Goal: Navigation & Orientation: Find specific page/section

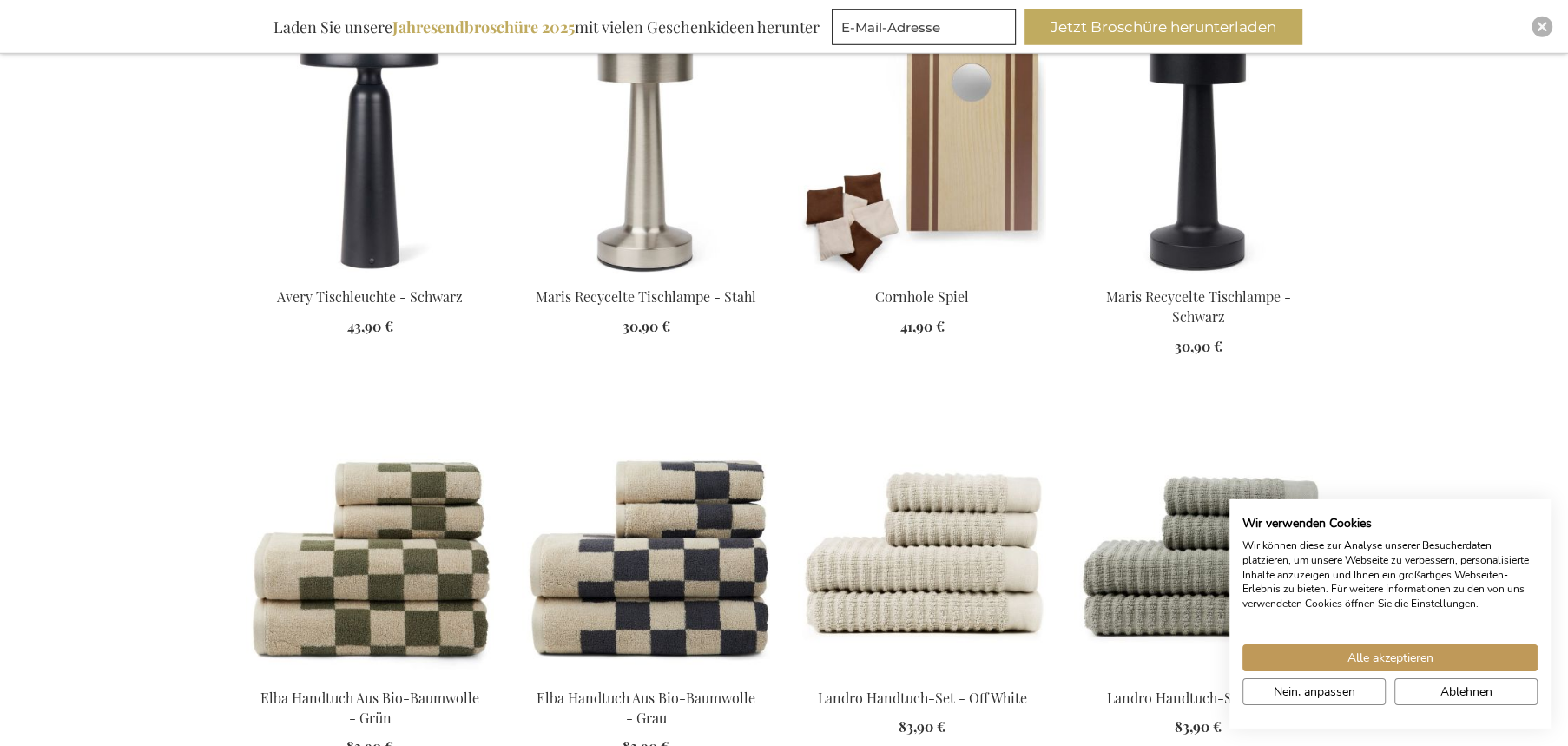
scroll to position [1817, 0]
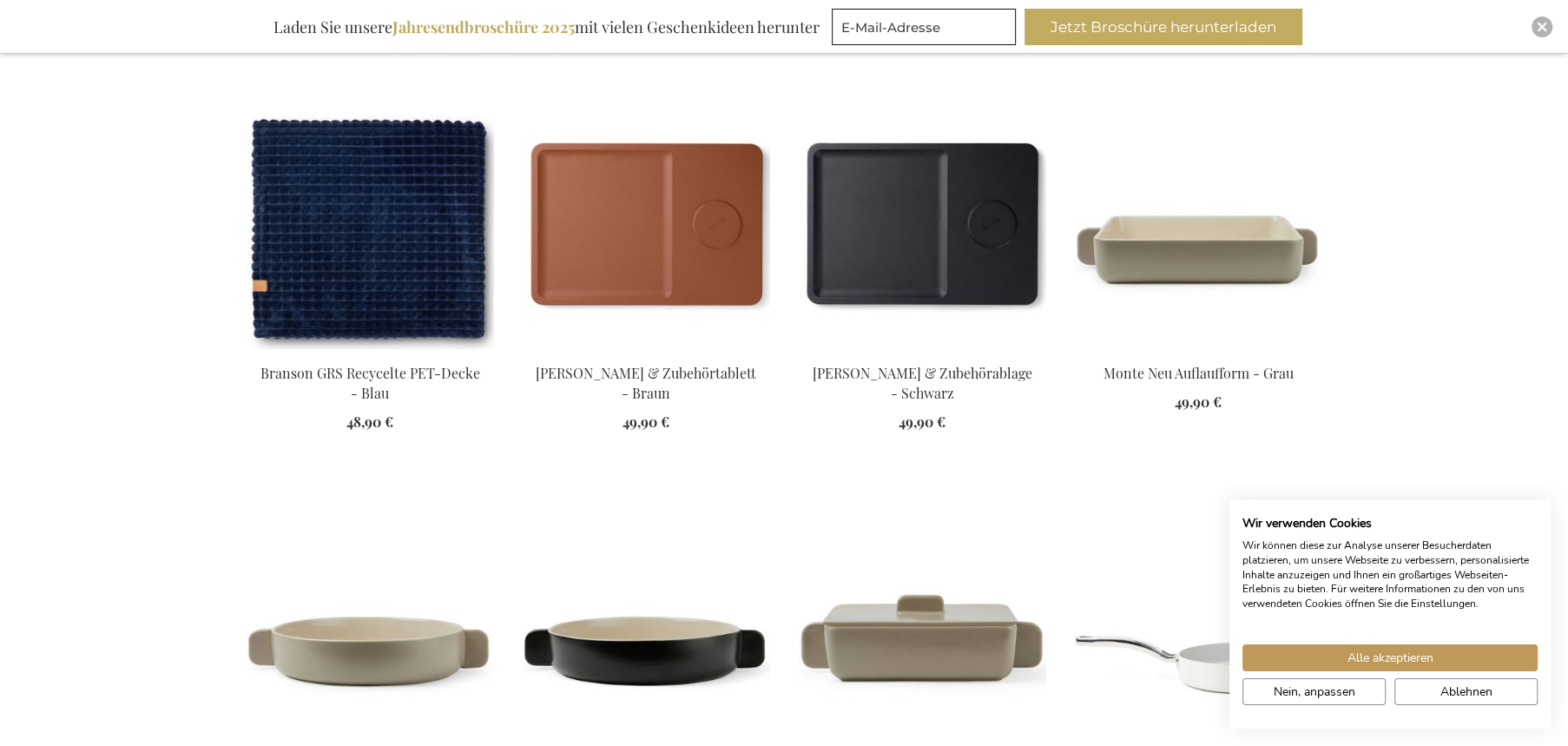
scroll to position [2773, 0]
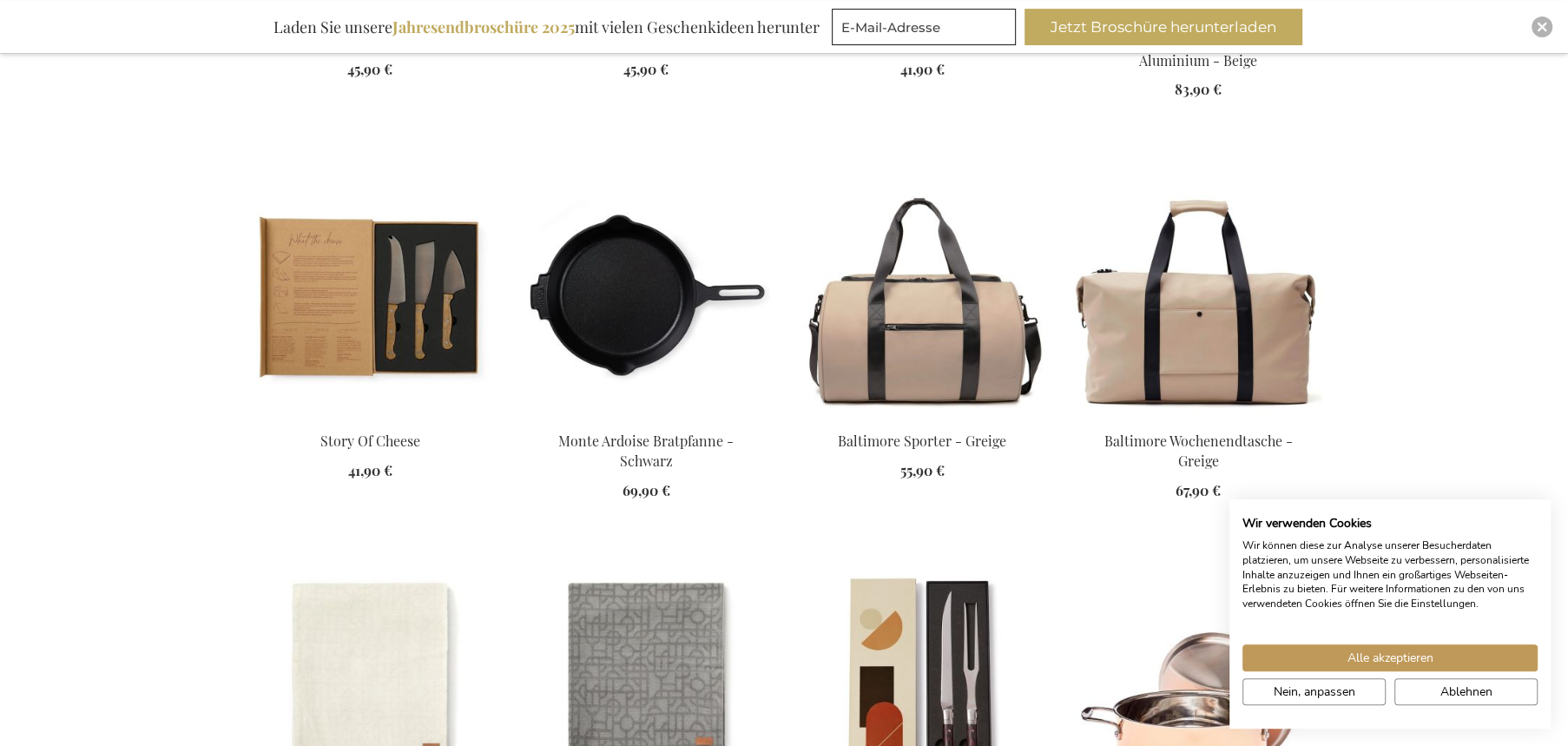
scroll to position [2870, 0]
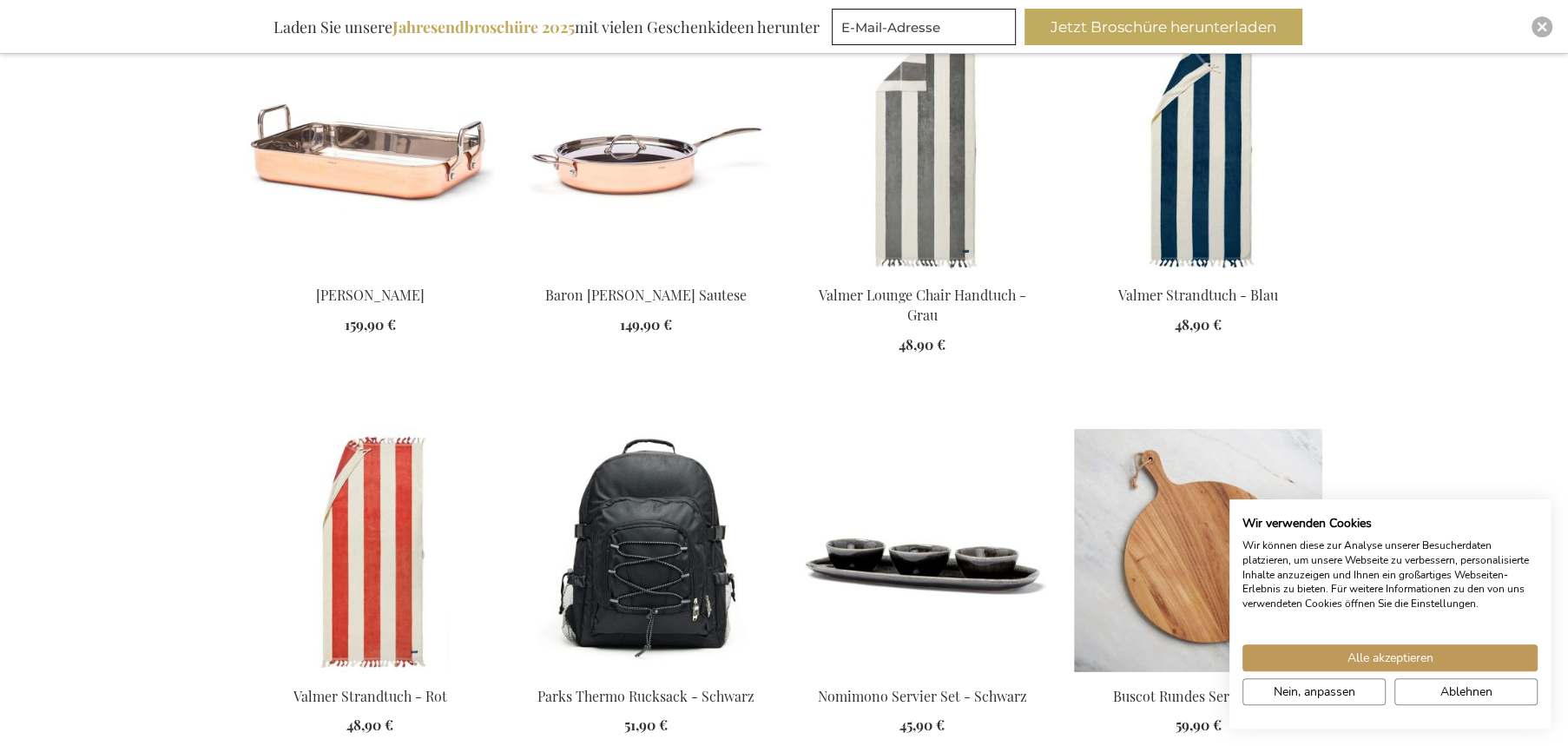
scroll to position [4209, 0]
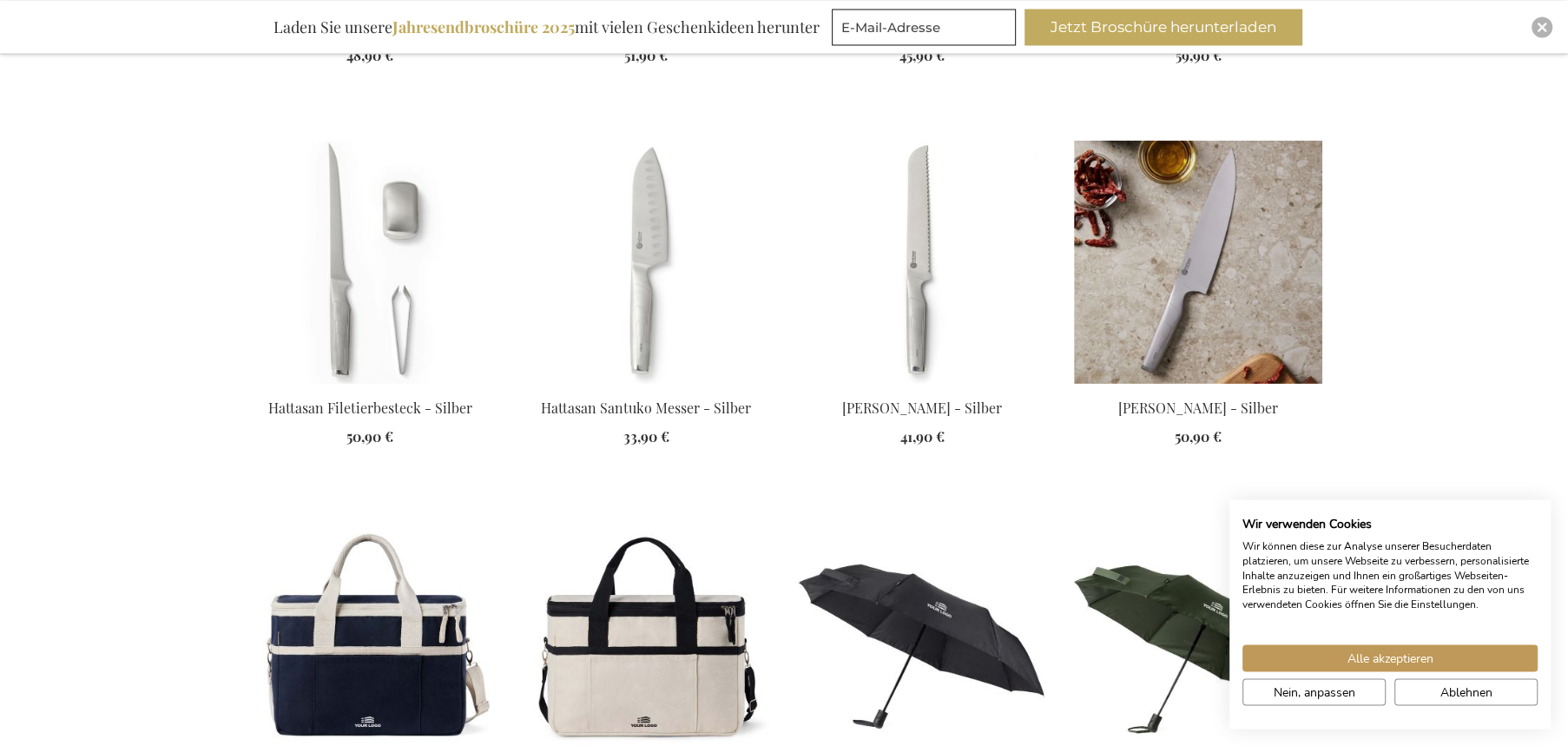
scroll to position [4880, 0]
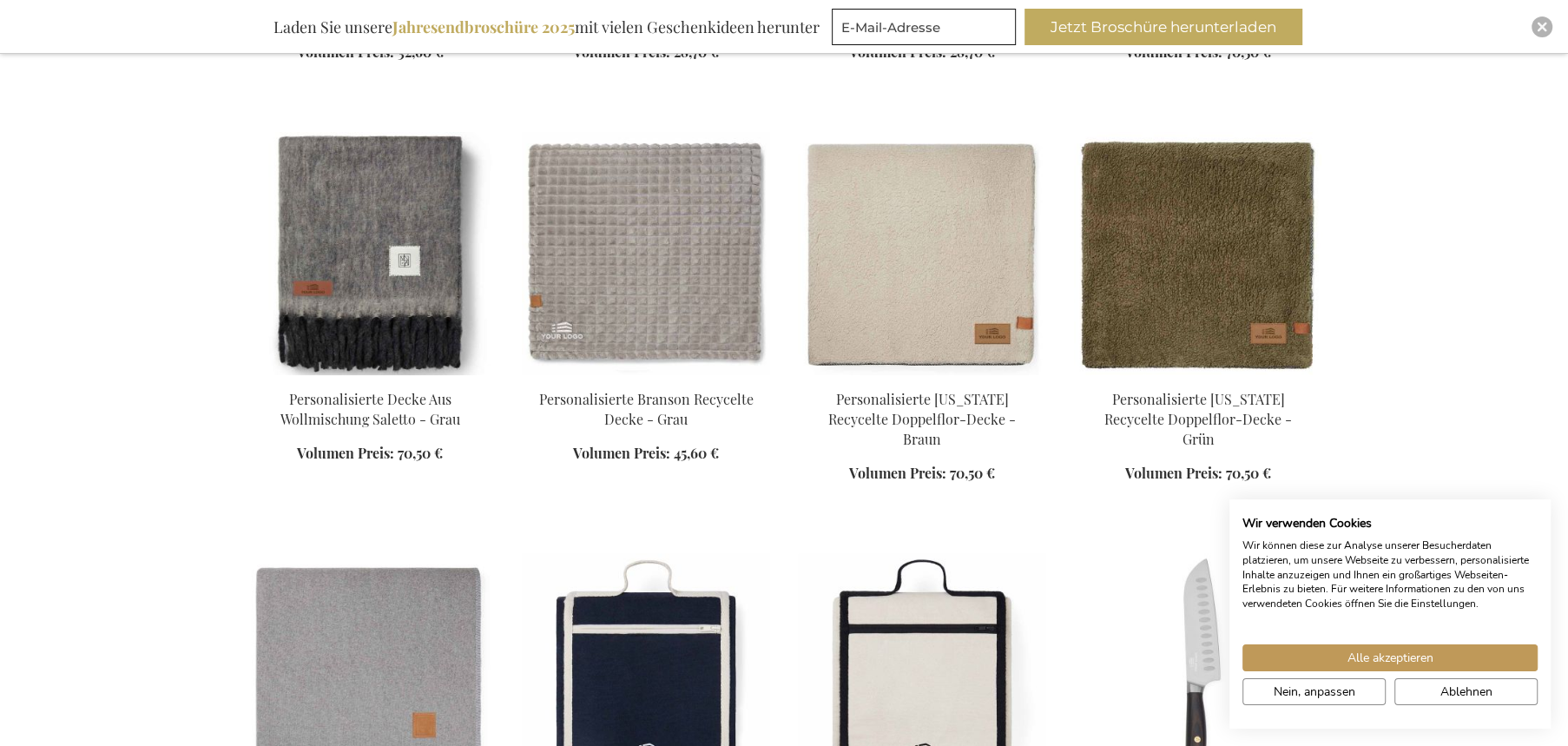
scroll to position [6697, 0]
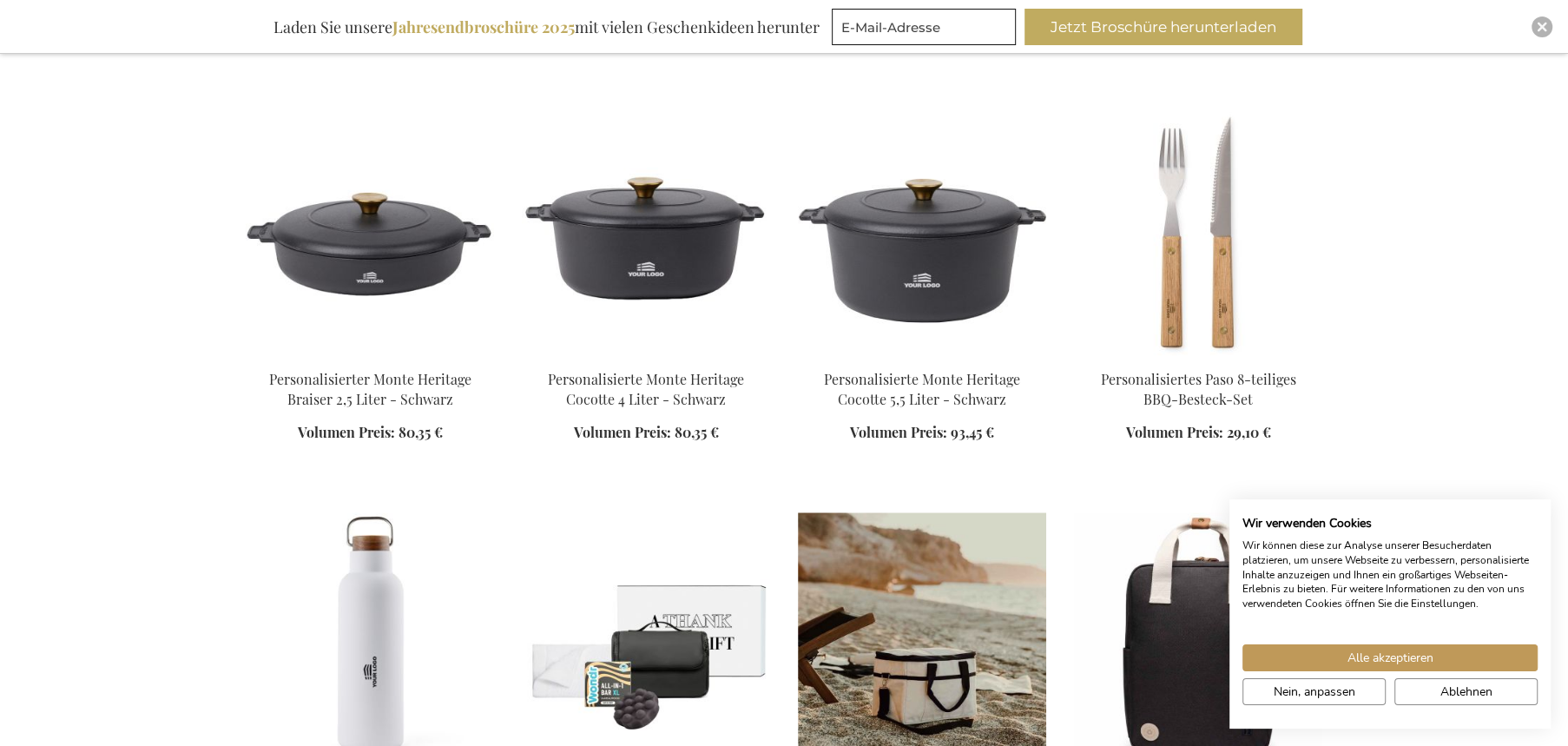
scroll to position [7749, 0]
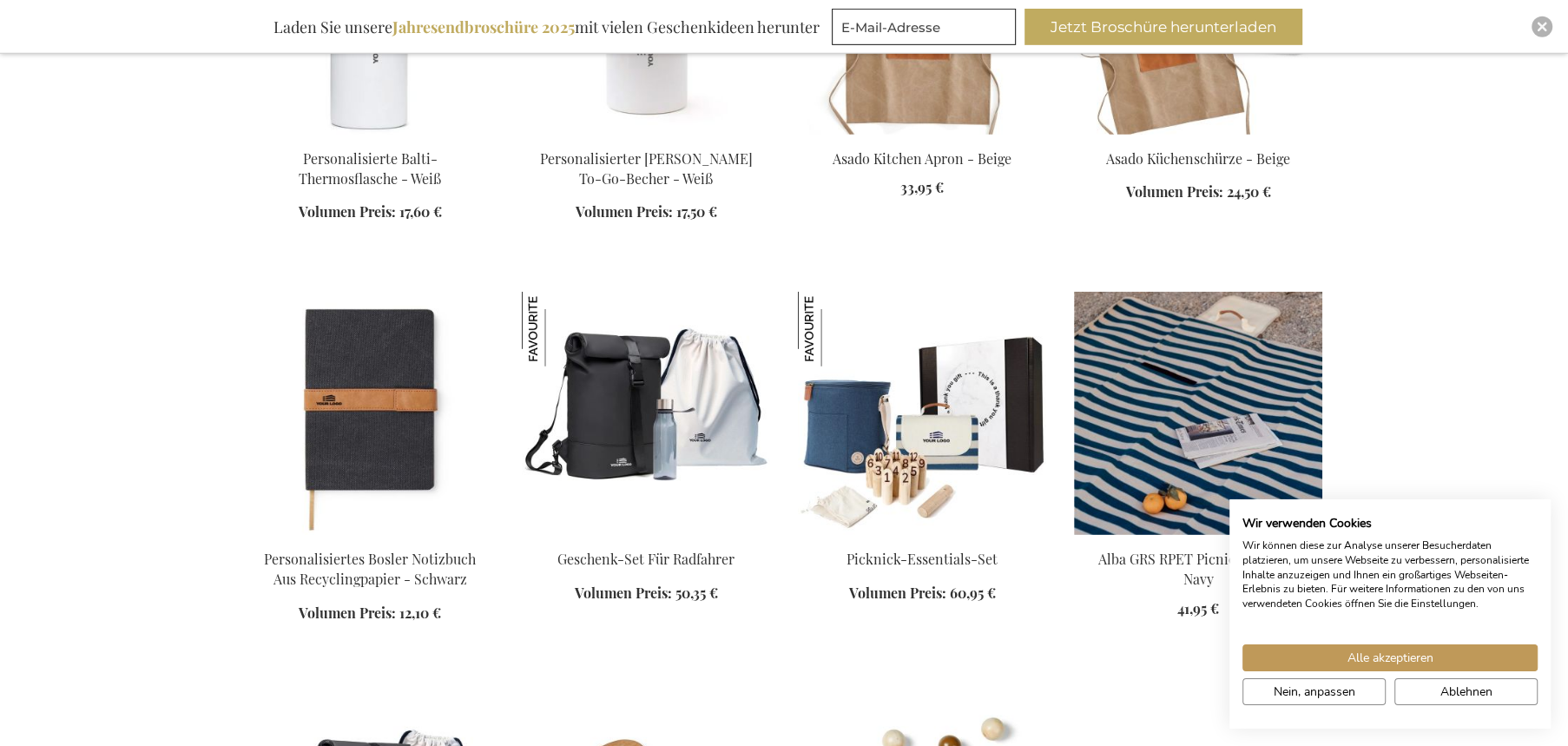
scroll to position [10333, 0]
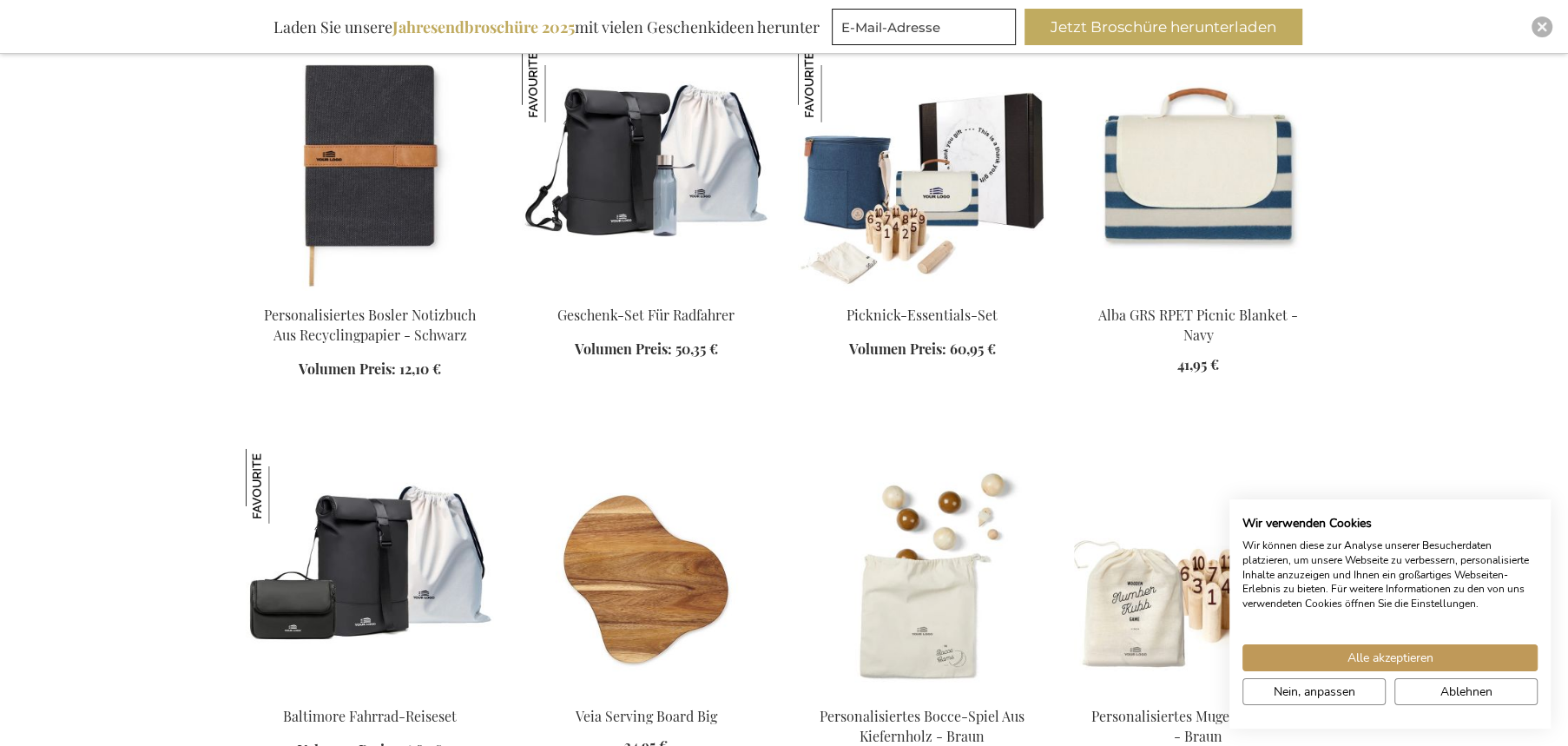
scroll to position [10811, 0]
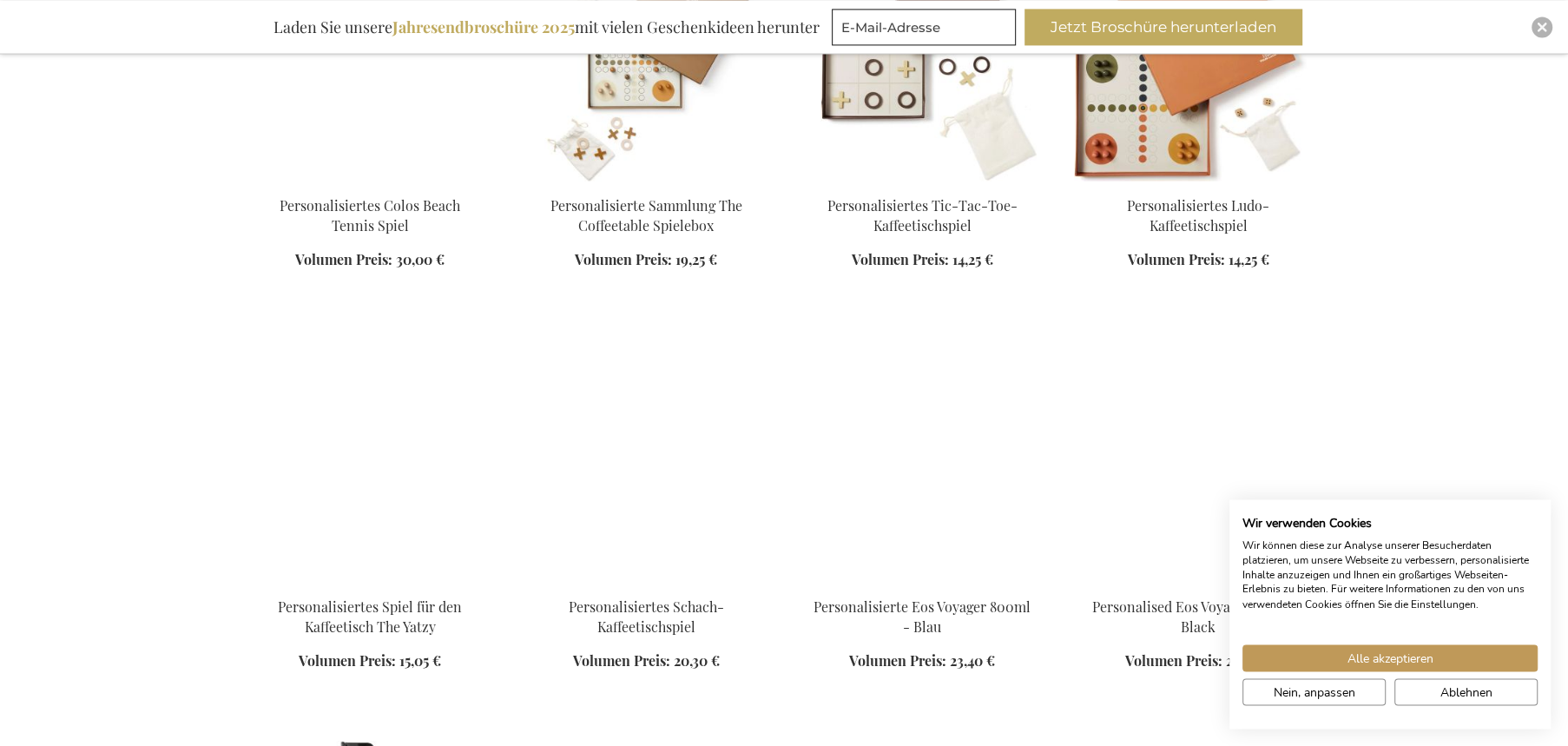
scroll to position [15403, 0]
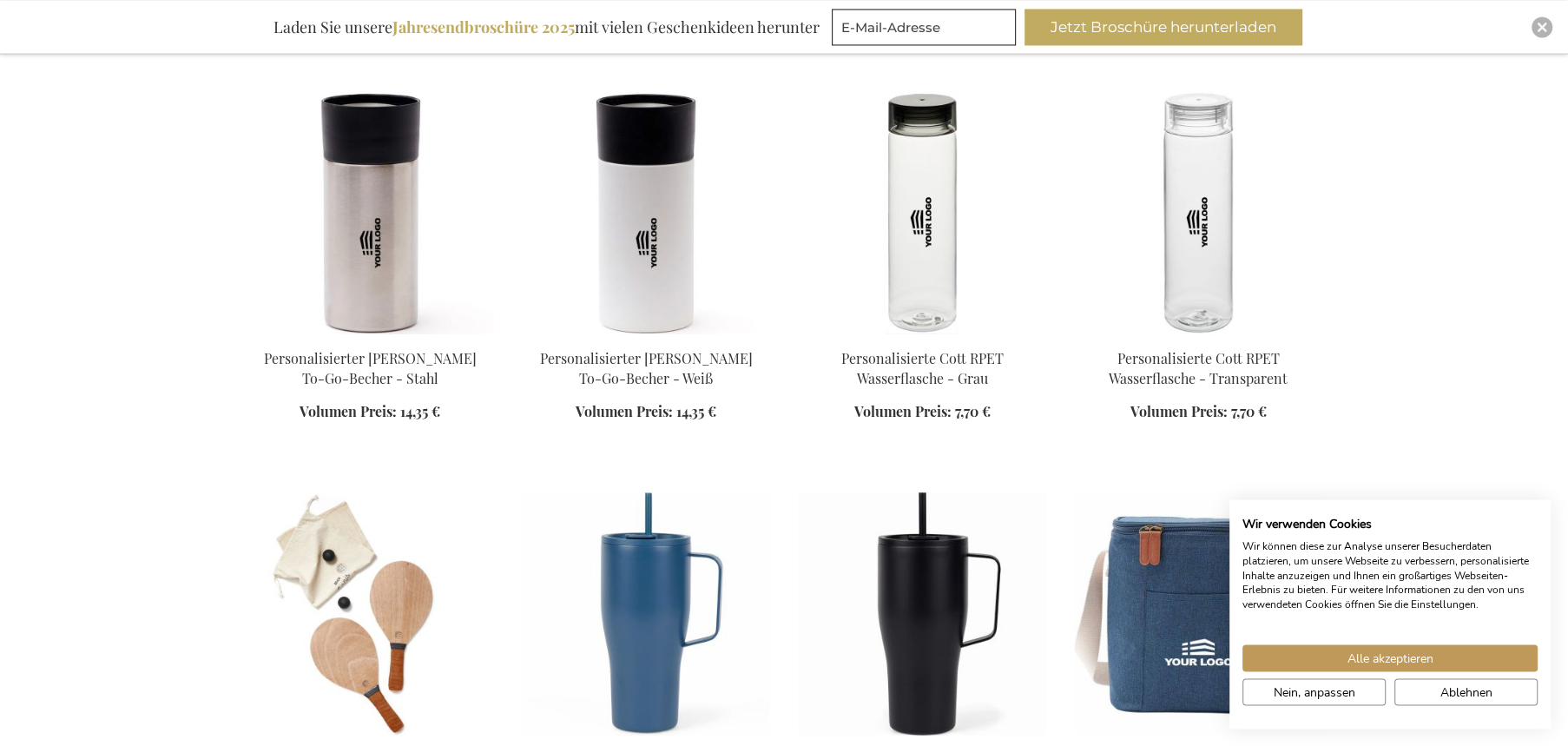
scroll to position [17125, 0]
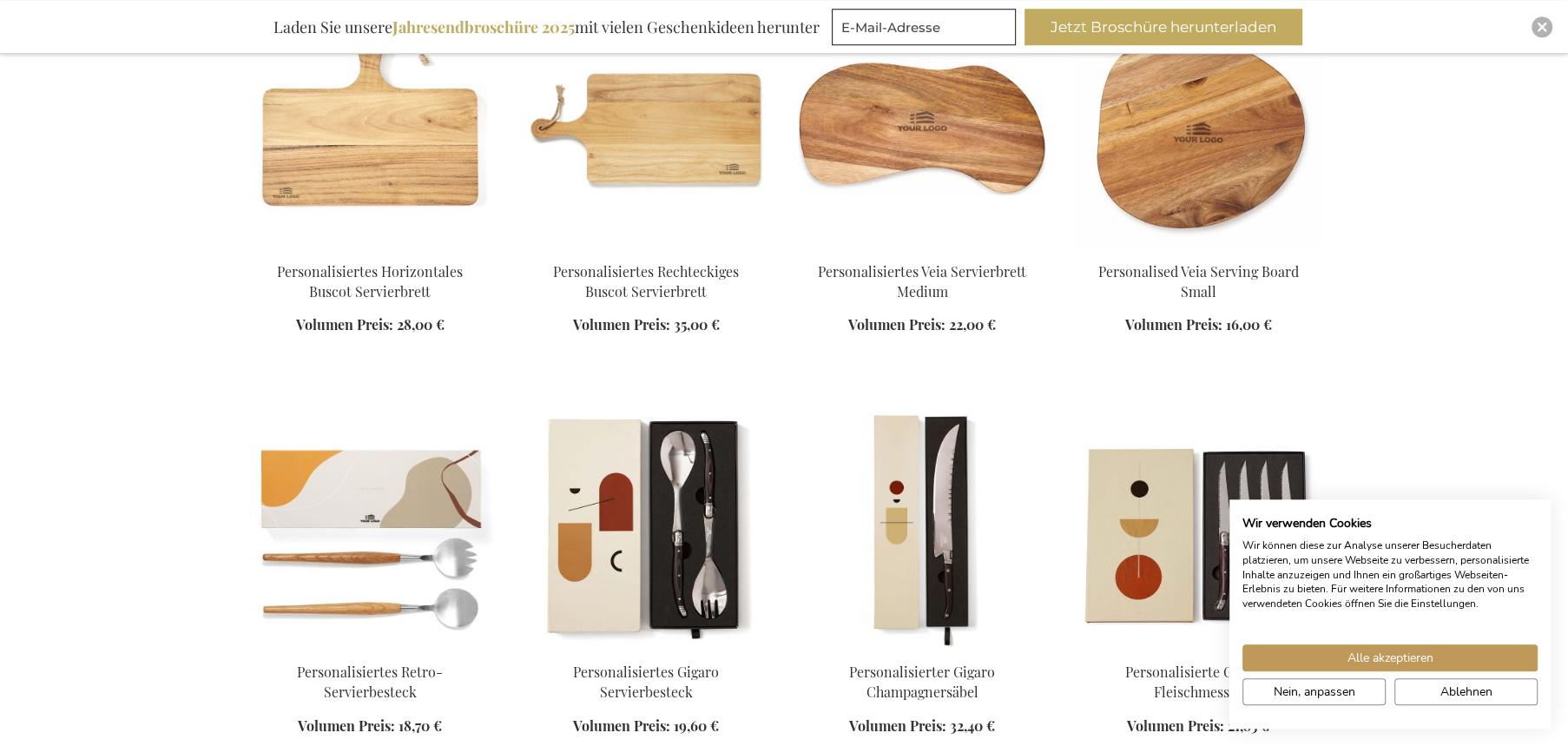
scroll to position [19804, 0]
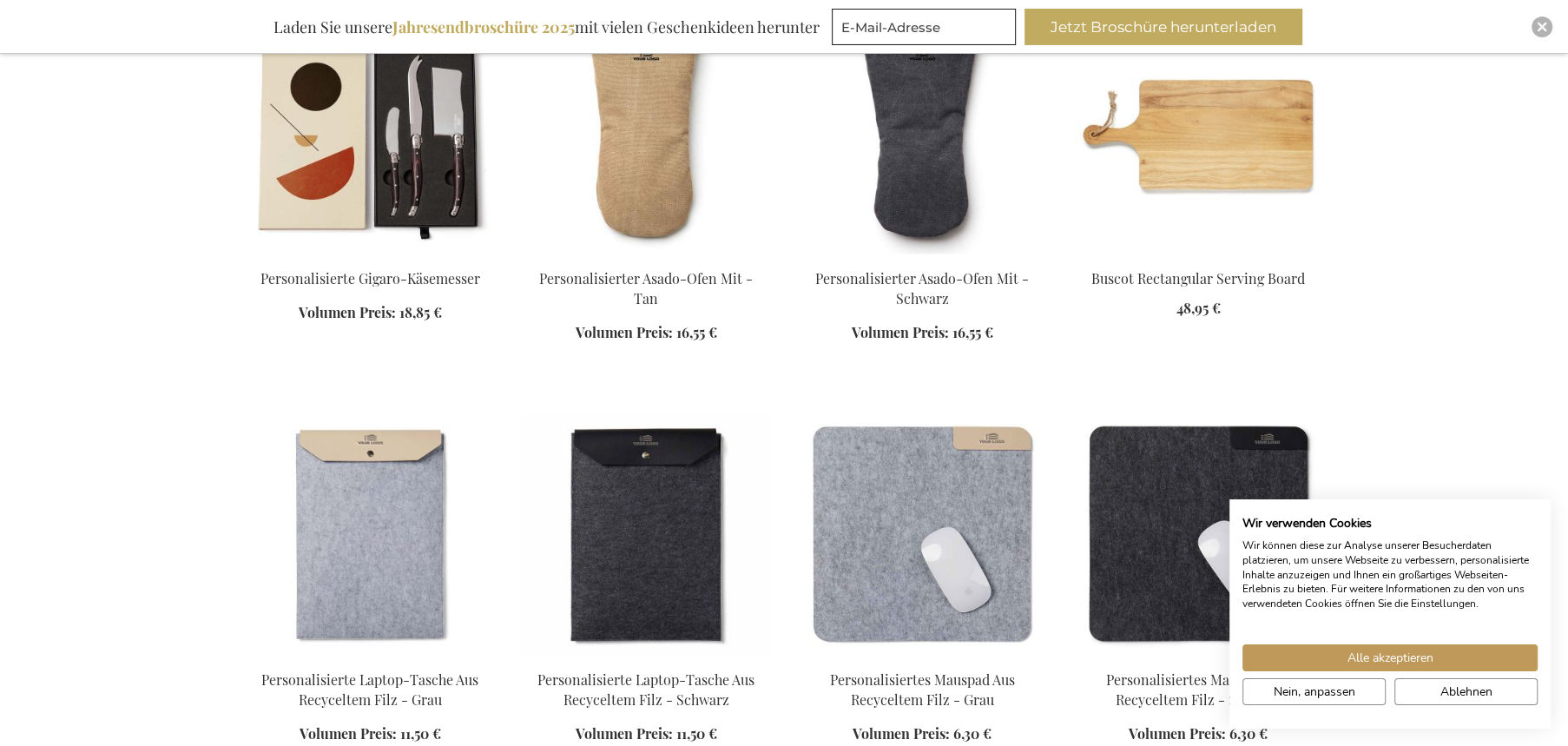
scroll to position [20570, 0]
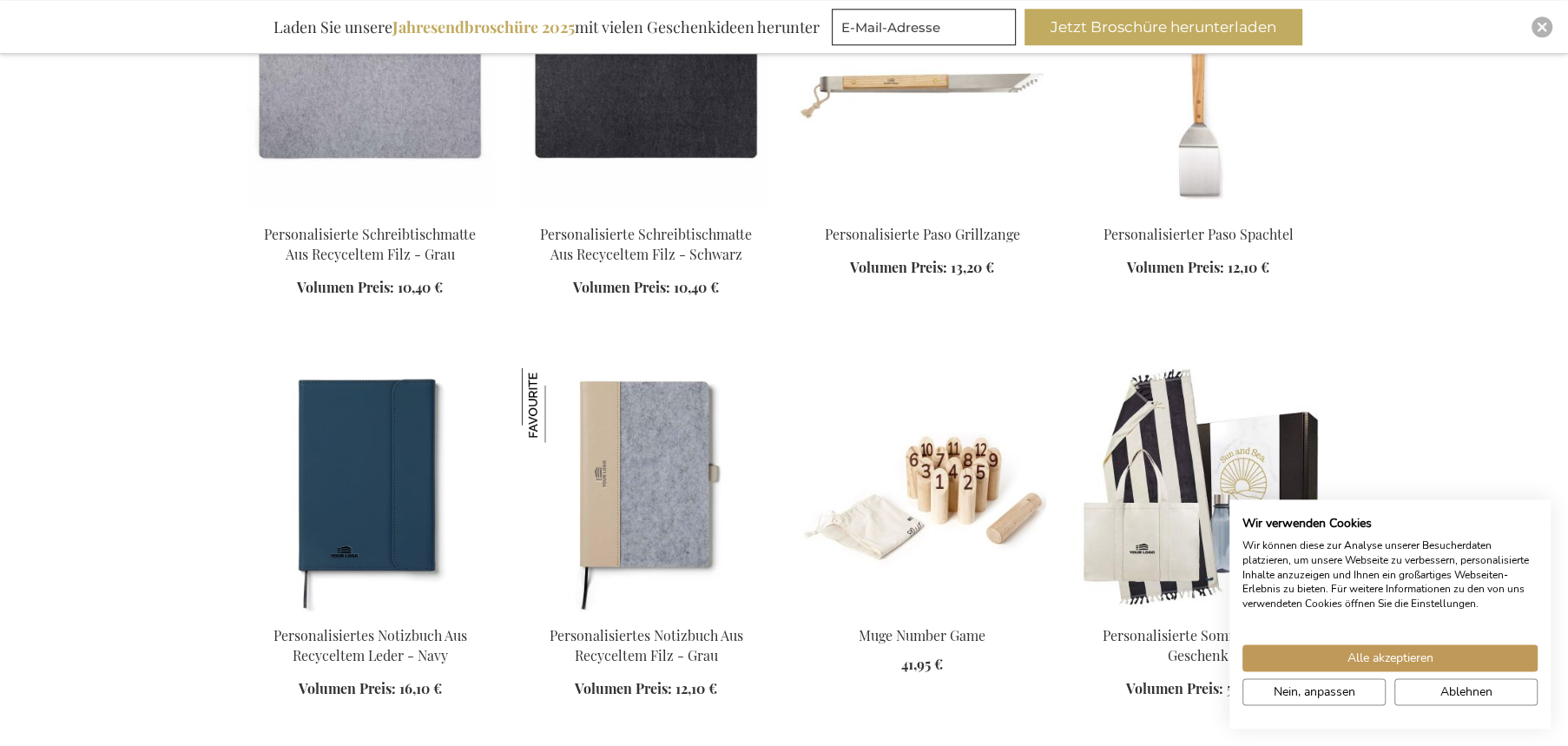
scroll to position [21430, 0]
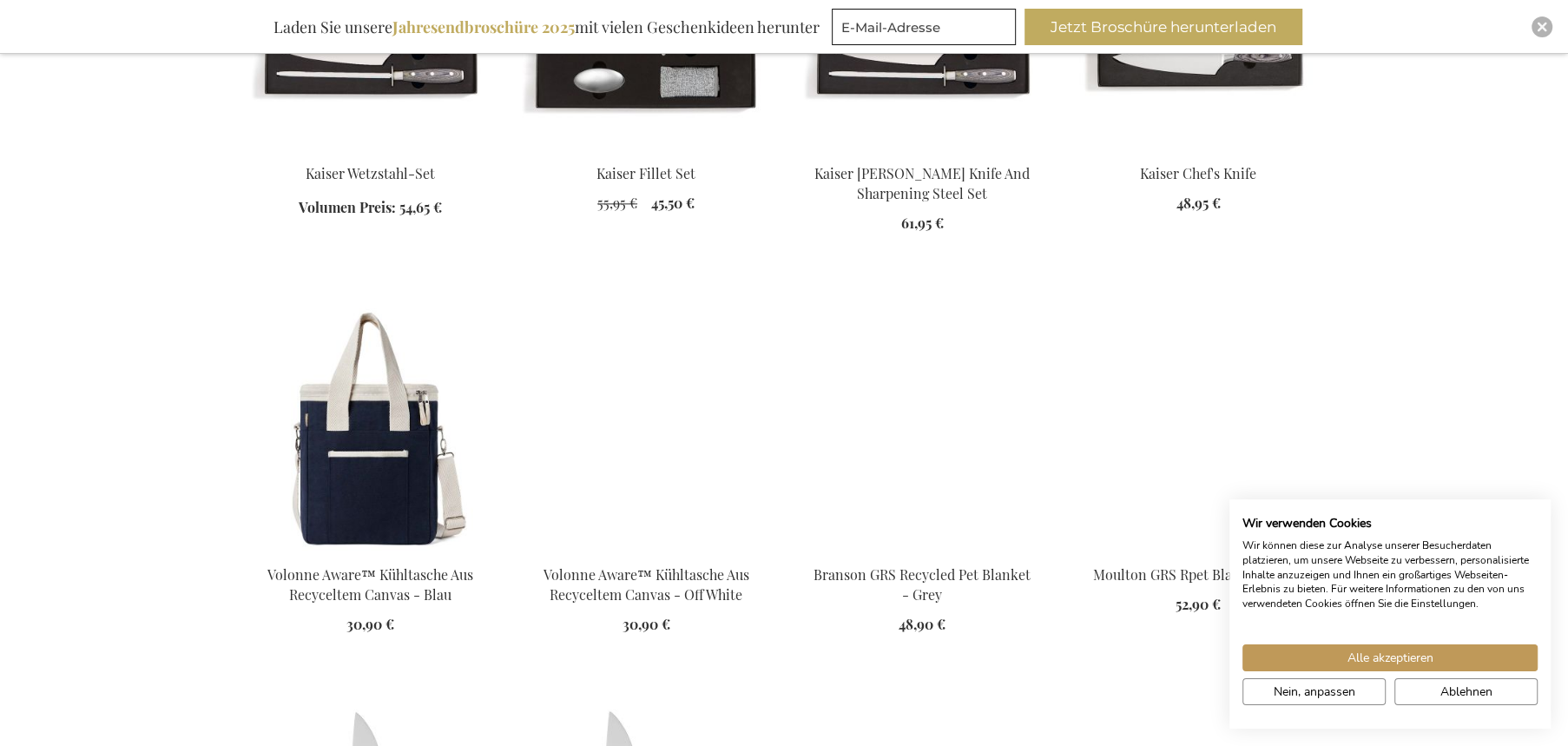
scroll to position [26023, 0]
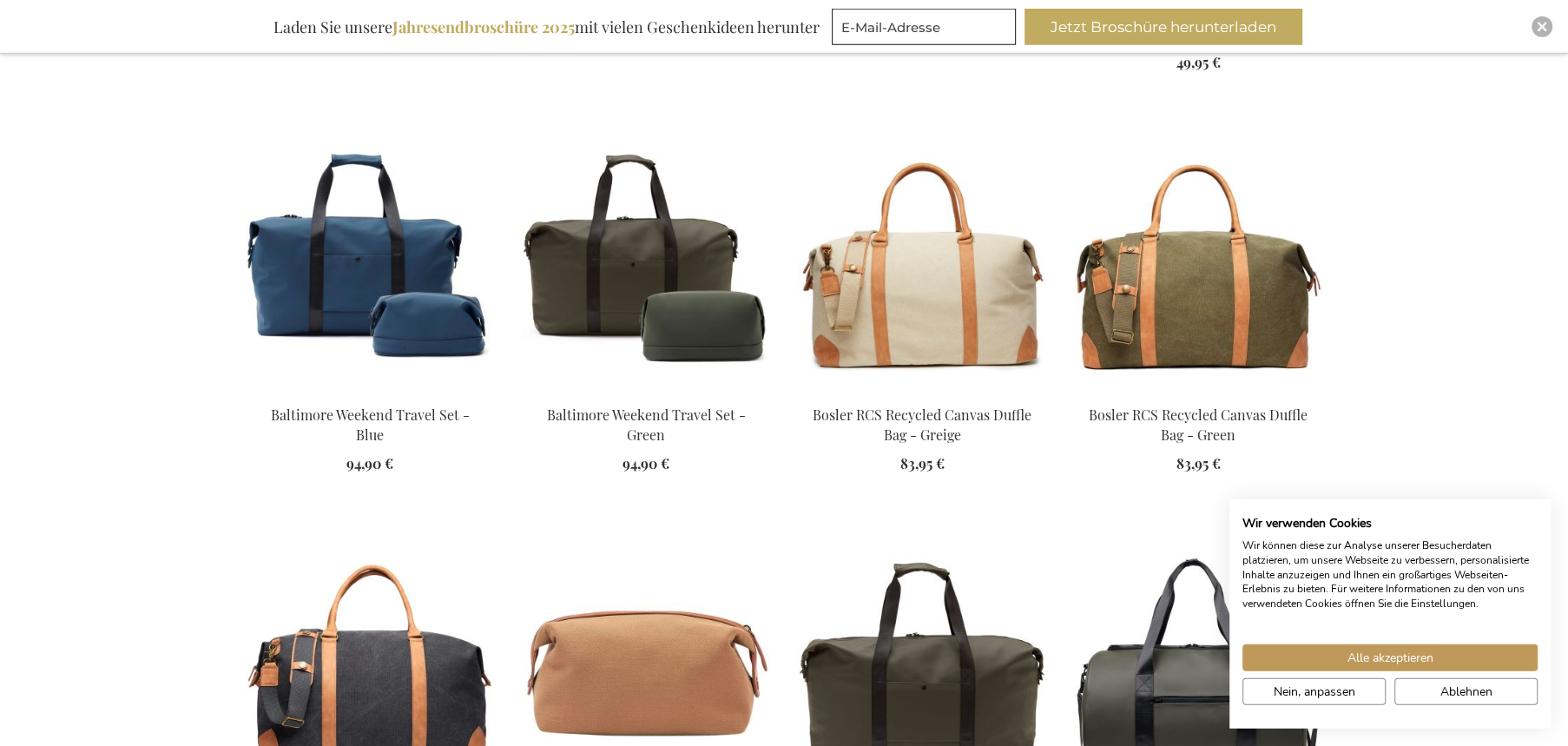
scroll to position [26692, 0]
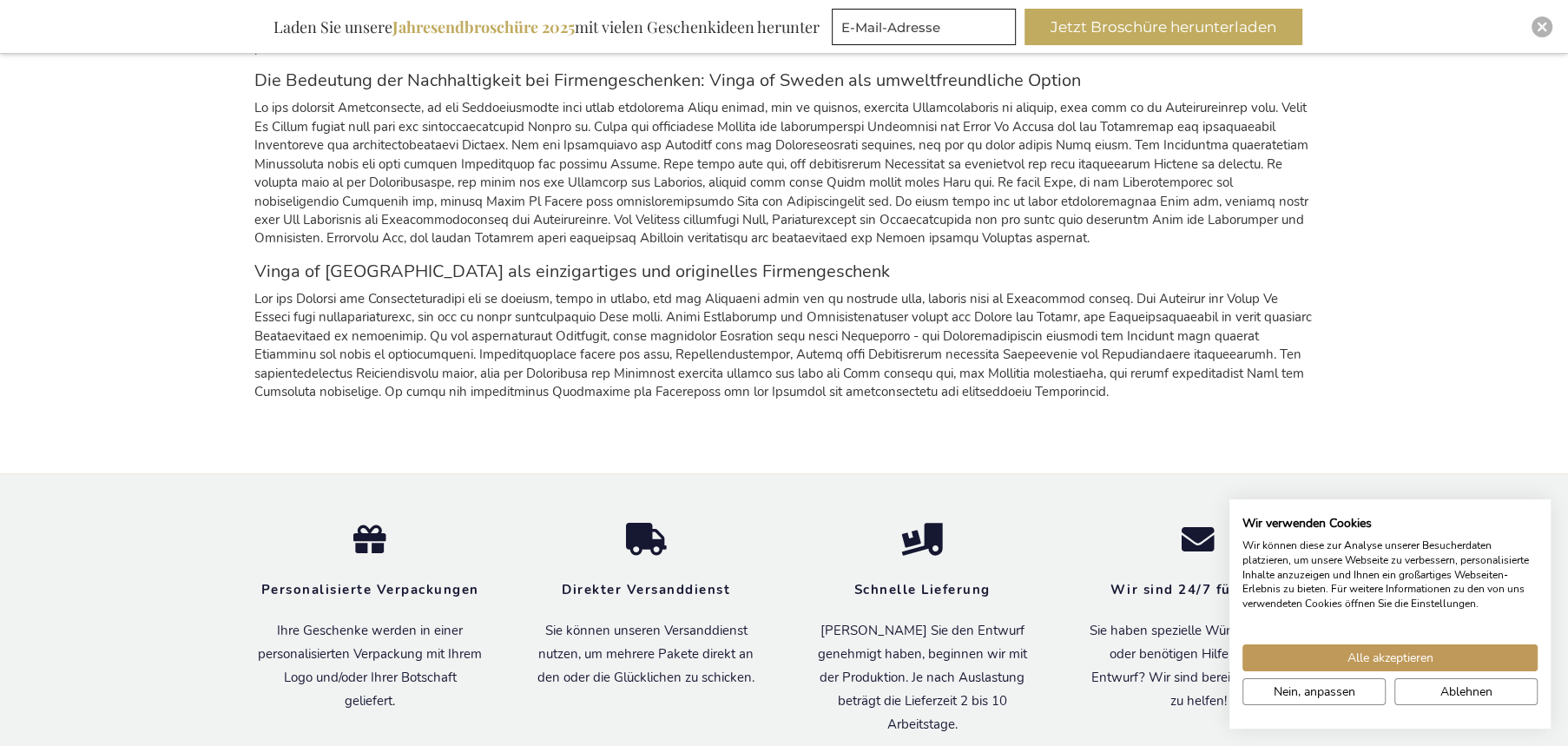
scroll to position [33441, 0]
